Goal: Complete application form

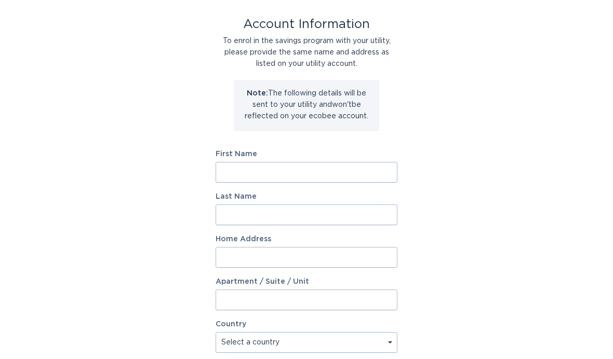
click at [360, 170] on input "First Name" at bounding box center [306, 172] width 182 height 21
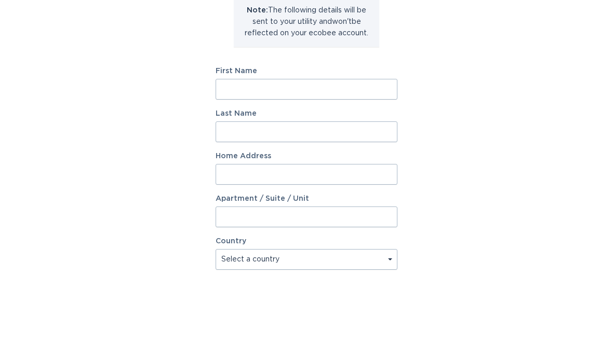
scroll to position [134, 0]
type input "[PERSON_NAME]"
click at [347, 133] on input "Last Name" at bounding box center [306, 131] width 182 height 21
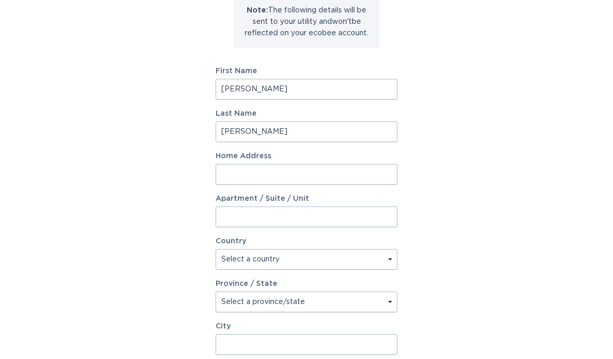
type input "[PERSON_NAME]"
click at [351, 175] on input "Home Address" at bounding box center [306, 174] width 182 height 21
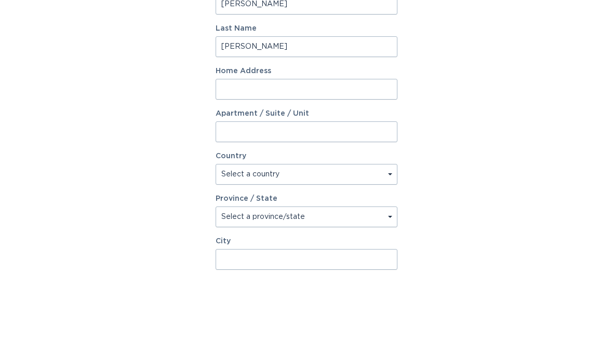
scroll to position [220, 0]
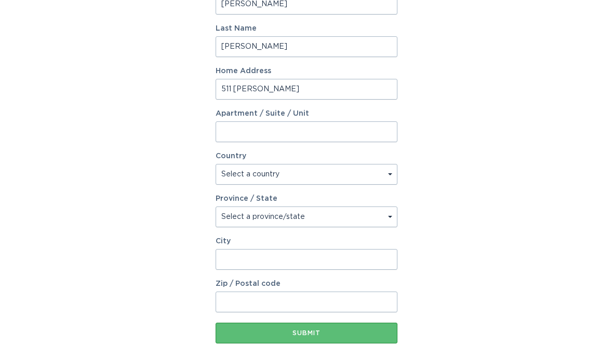
type input "[STREET_ADDRESS][PERSON_NAME]"
select select "US"
type input "[STREET_ADDRESS][PERSON_NAME]"
type input "[PERSON_NAME]"
type input "42071"
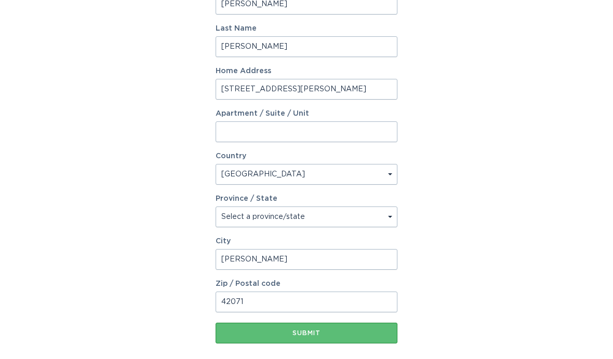
click at [382, 339] on button "Submit" at bounding box center [306, 333] width 182 height 21
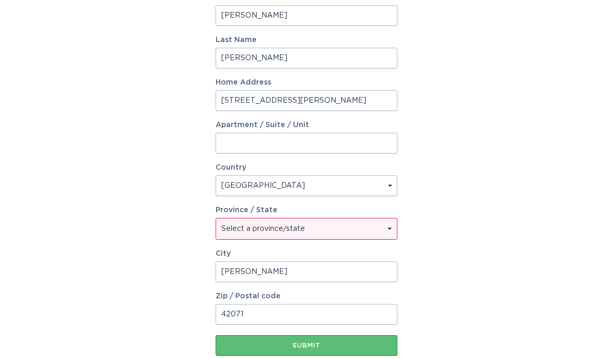
click at [380, 231] on select "Select a province/state [US_STATE] [US_STATE] [US_STATE] [US_STATE] [US_STATE] …" at bounding box center [306, 229] width 181 height 21
select select "KY"
click at [370, 346] on div "Submit" at bounding box center [306, 346] width 171 height 6
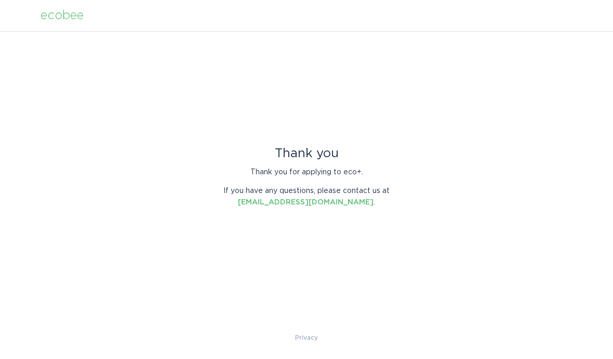
scroll to position [0, 0]
